Goal: Transaction & Acquisition: Download file/media

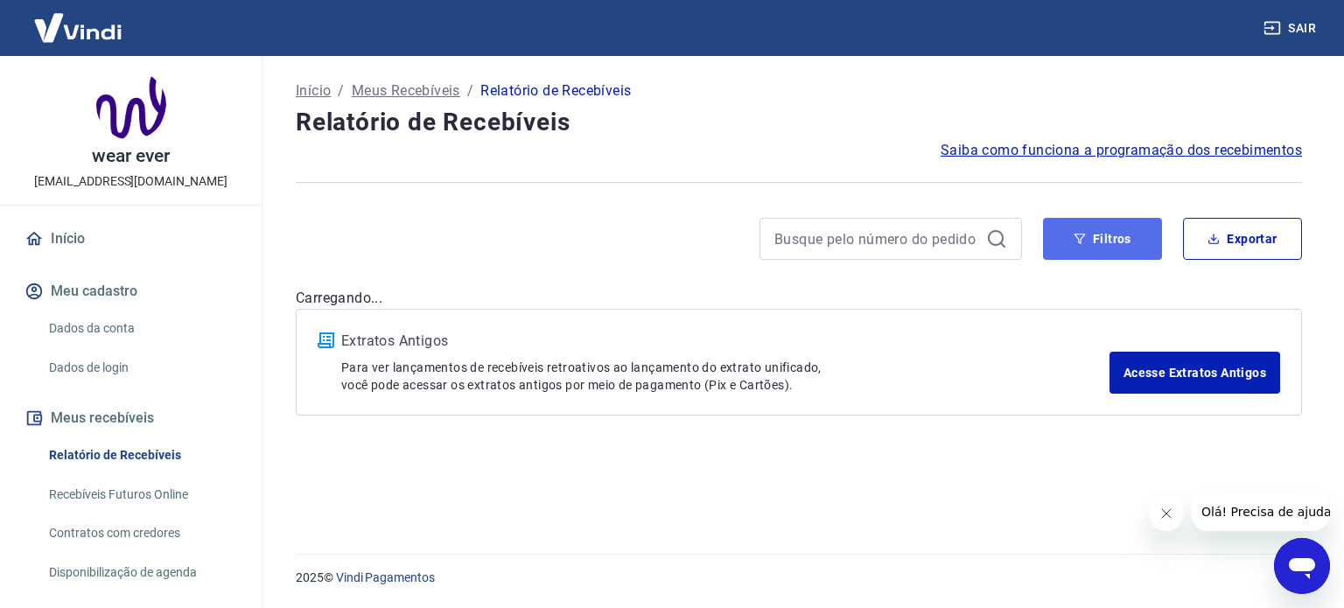
click at [1095, 235] on button "Filtros" at bounding box center [1102, 239] width 119 height 42
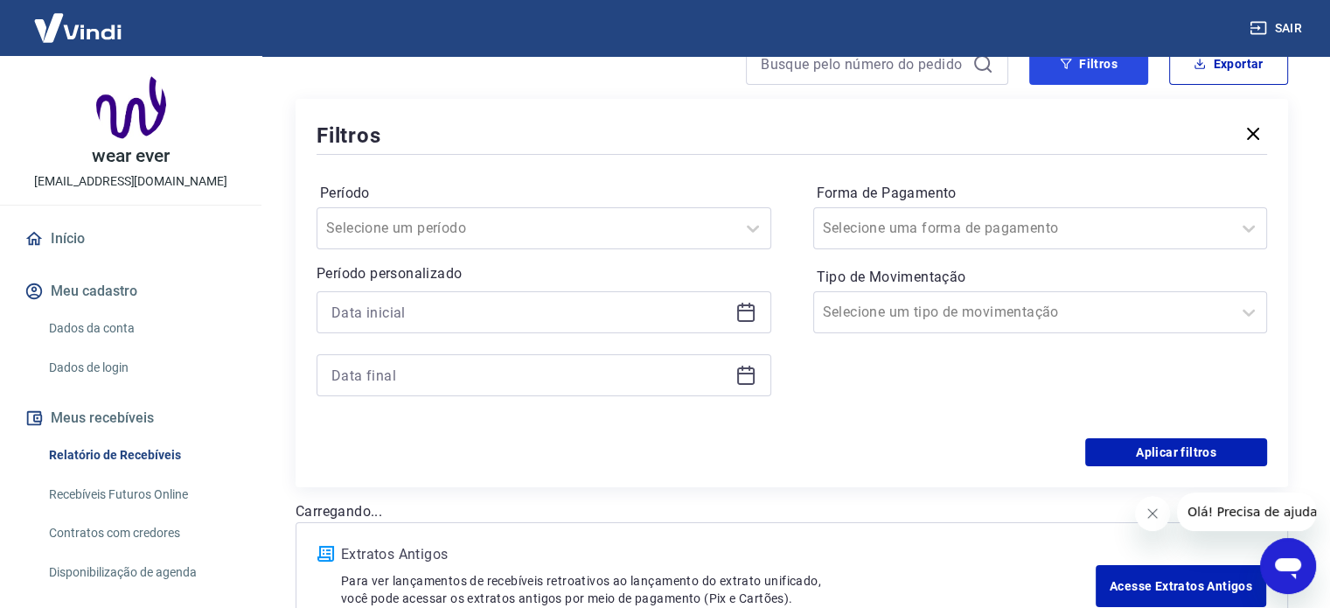
scroll to position [87, 0]
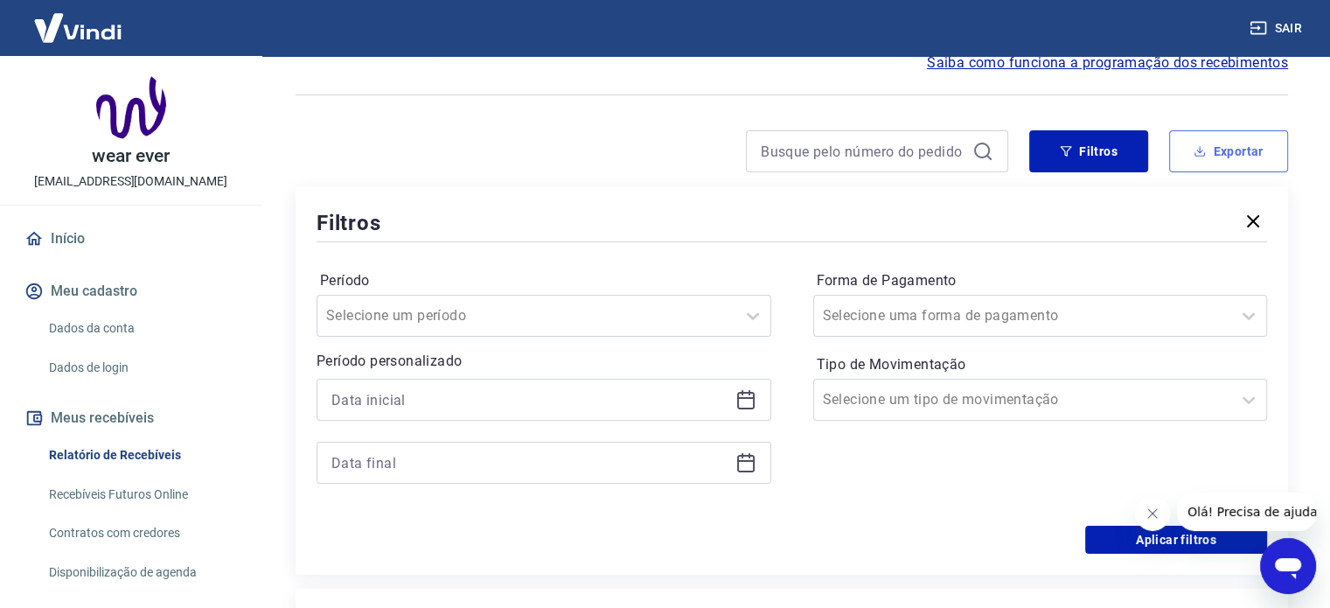
click at [1183, 159] on button "Exportar" at bounding box center [1229, 151] width 119 height 42
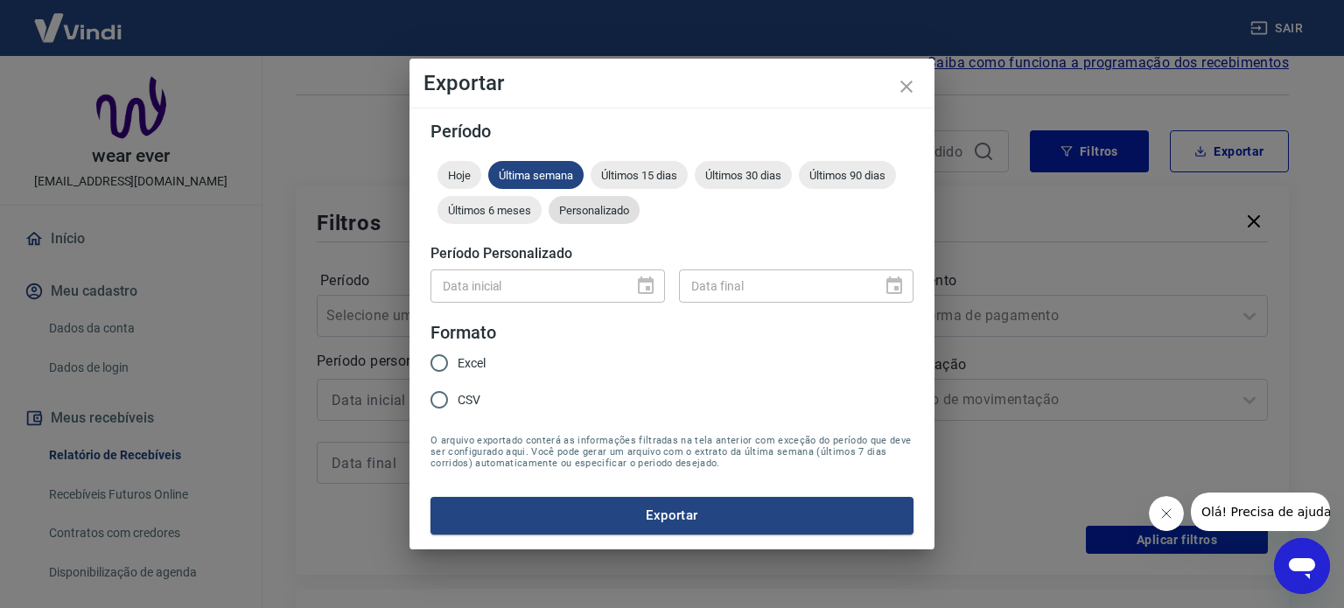
click at [584, 209] on span "Personalizado" at bounding box center [593, 210] width 91 height 13
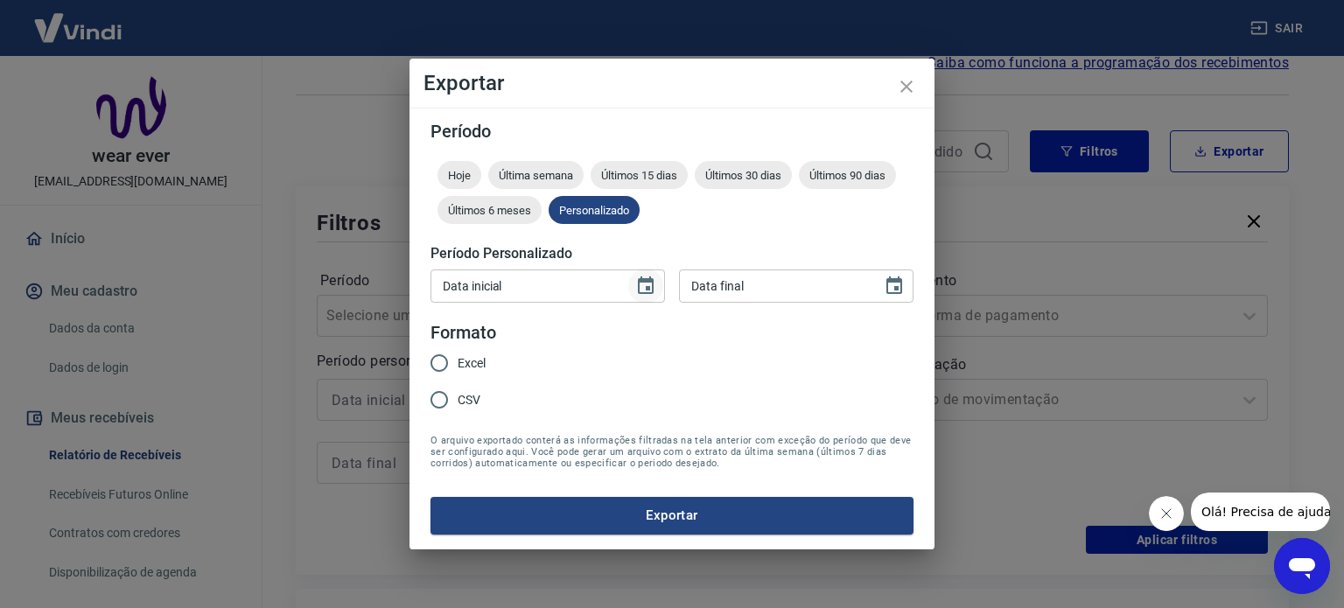
click at [644, 286] on icon "Choose date" at bounding box center [645, 286] width 21 height 21
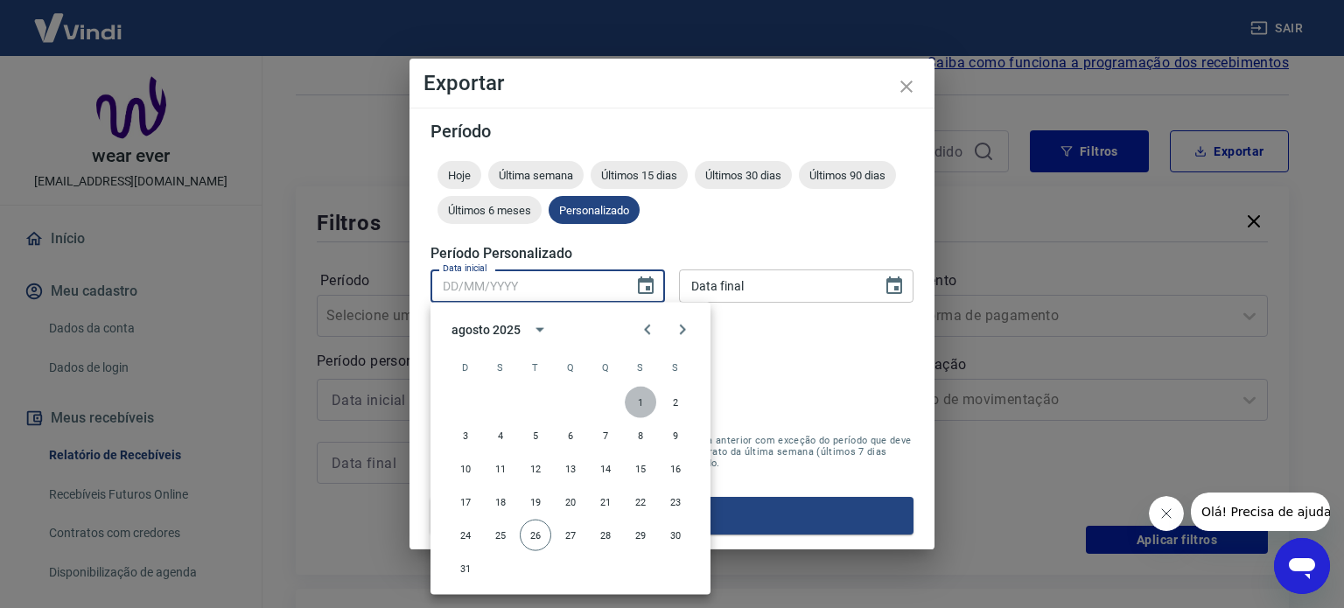
click at [640, 397] on button "1" at bounding box center [640, 402] width 31 height 31
type input "[DATE]"
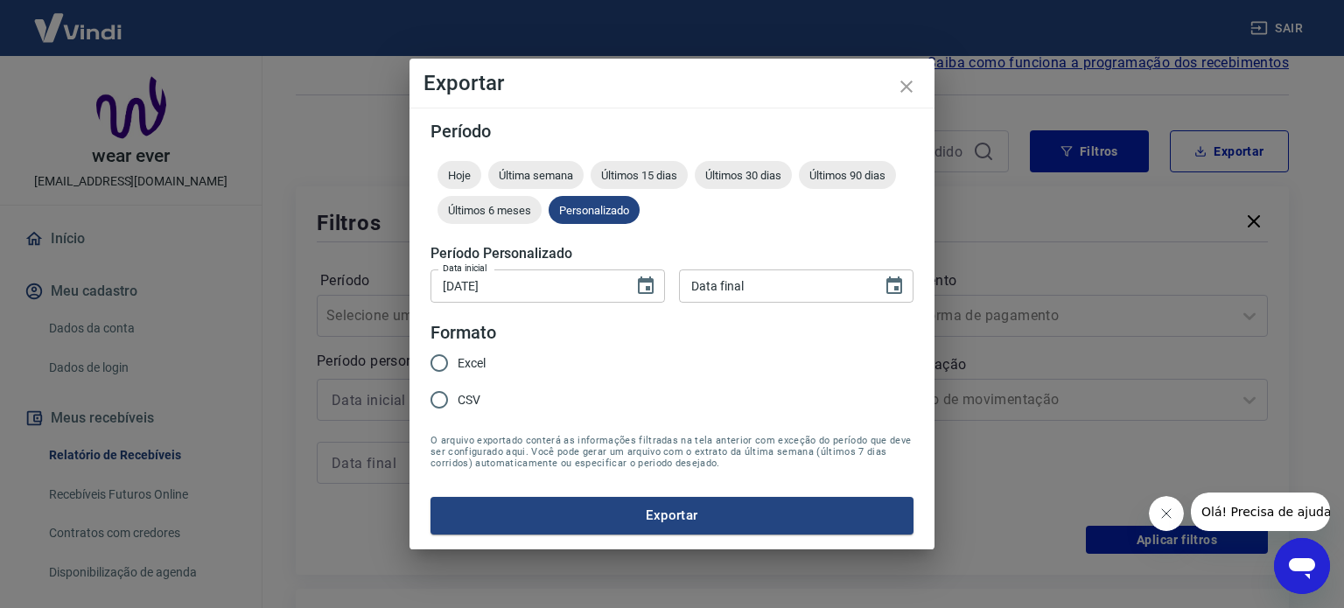
type input "DD/MM/YYYY"
click at [777, 287] on input "DD/MM/YYYY" at bounding box center [774, 285] width 191 height 32
click at [890, 276] on icon "Choose date" at bounding box center [893, 286] width 21 height 21
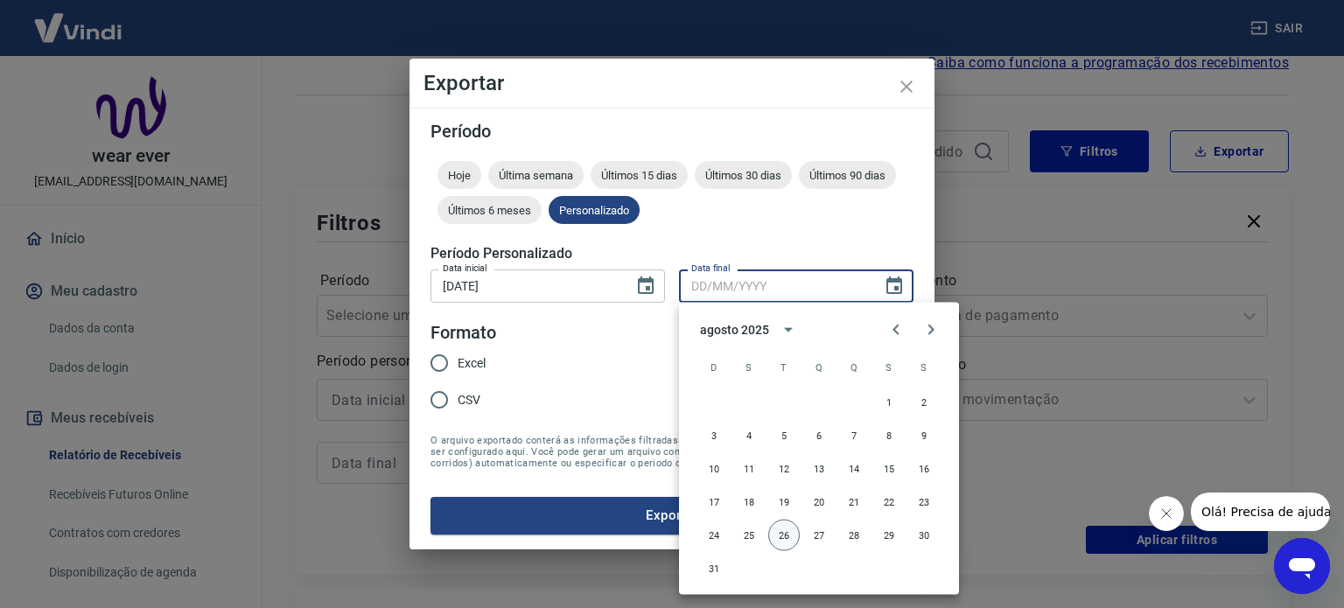
click at [786, 532] on button "26" at bounding box center [783, 535] width 31 height 31
type input "[DATE]"
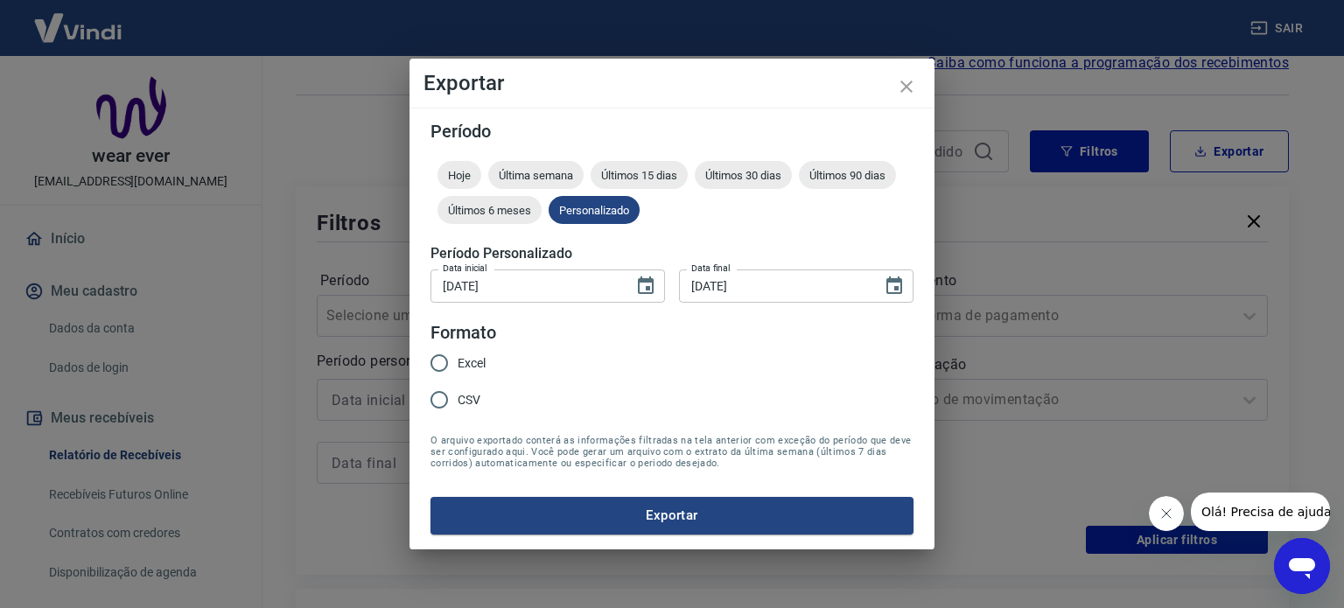
click at [451, 363] on input "Excel" at bounding box center [439, 363] width 37 height 37
radio input "true"
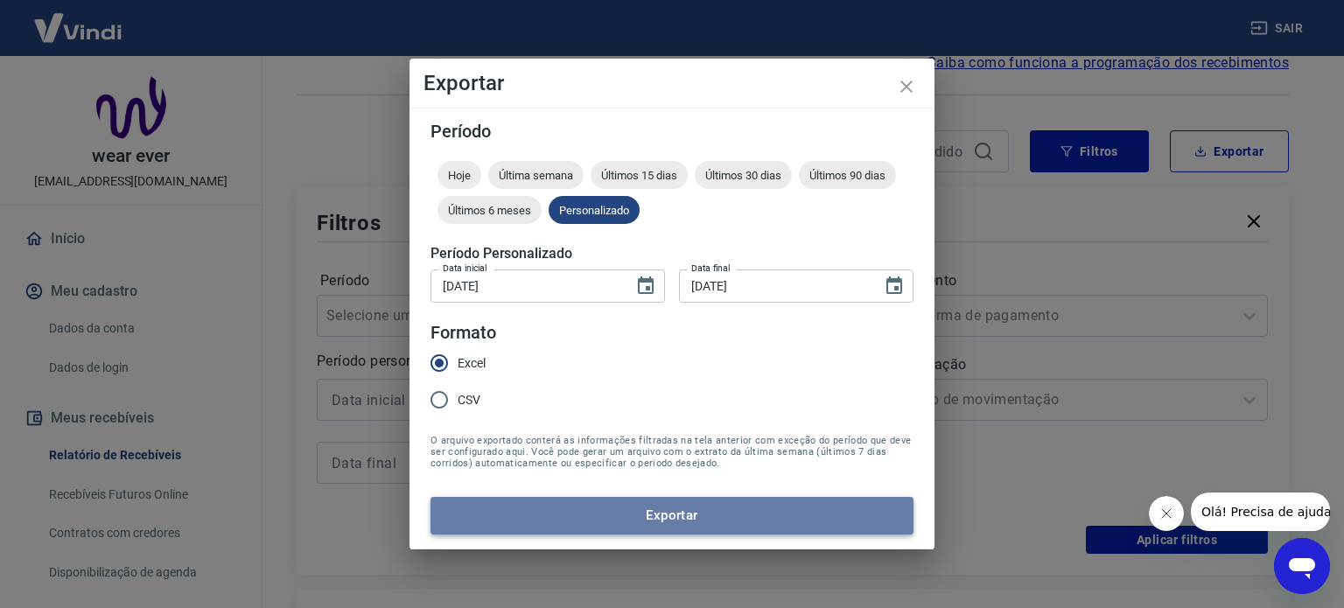
click at [591, 511] on button "Exportar" at bounding box center [671, 515] width 483 height 37
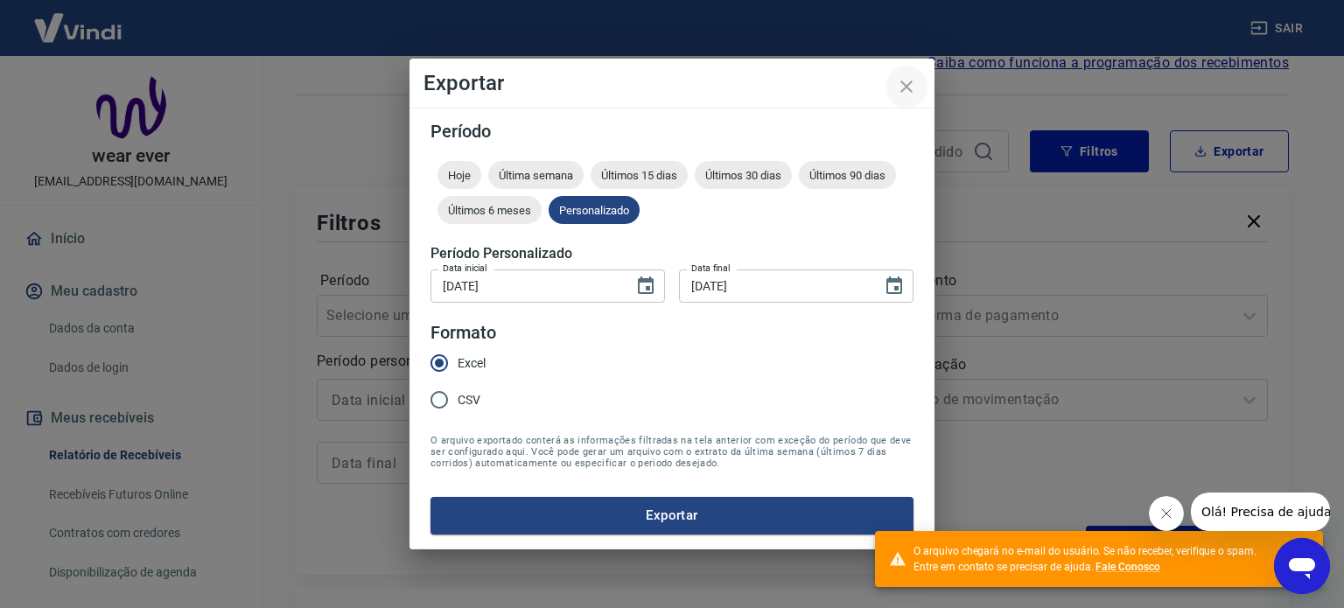
click at [906, 95] on icon "close" at bounding box center [906, 86] width 21 height 21
